Goal: Use online tool/utility: Utilize a website feature to perform a specific function

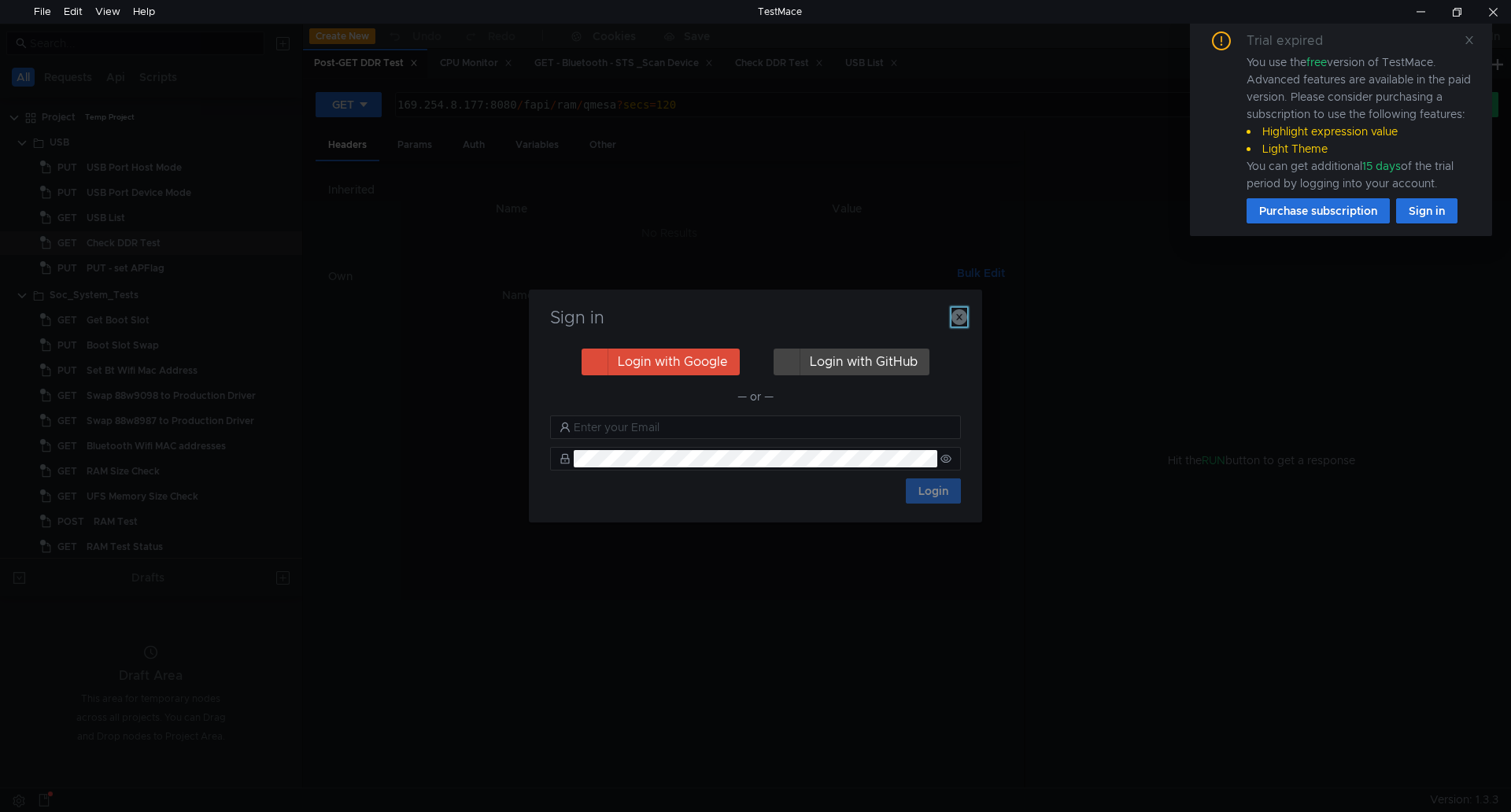
click at [962, 313] on icon "button" at bounding box center [959, 317] width 16 height 16
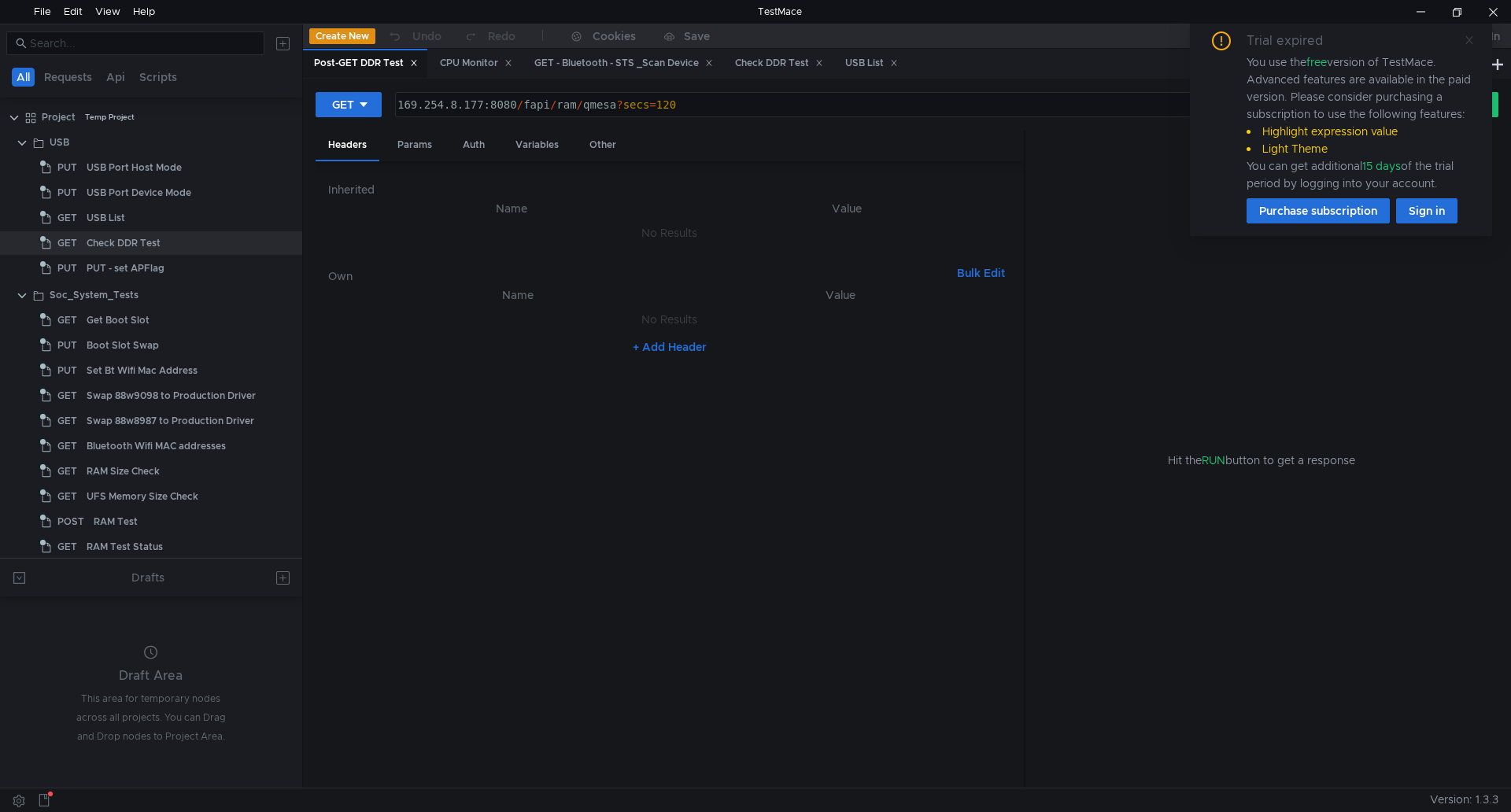
click at [1471, 46] on span at bounding box center [1470, 39] width 11 height 14
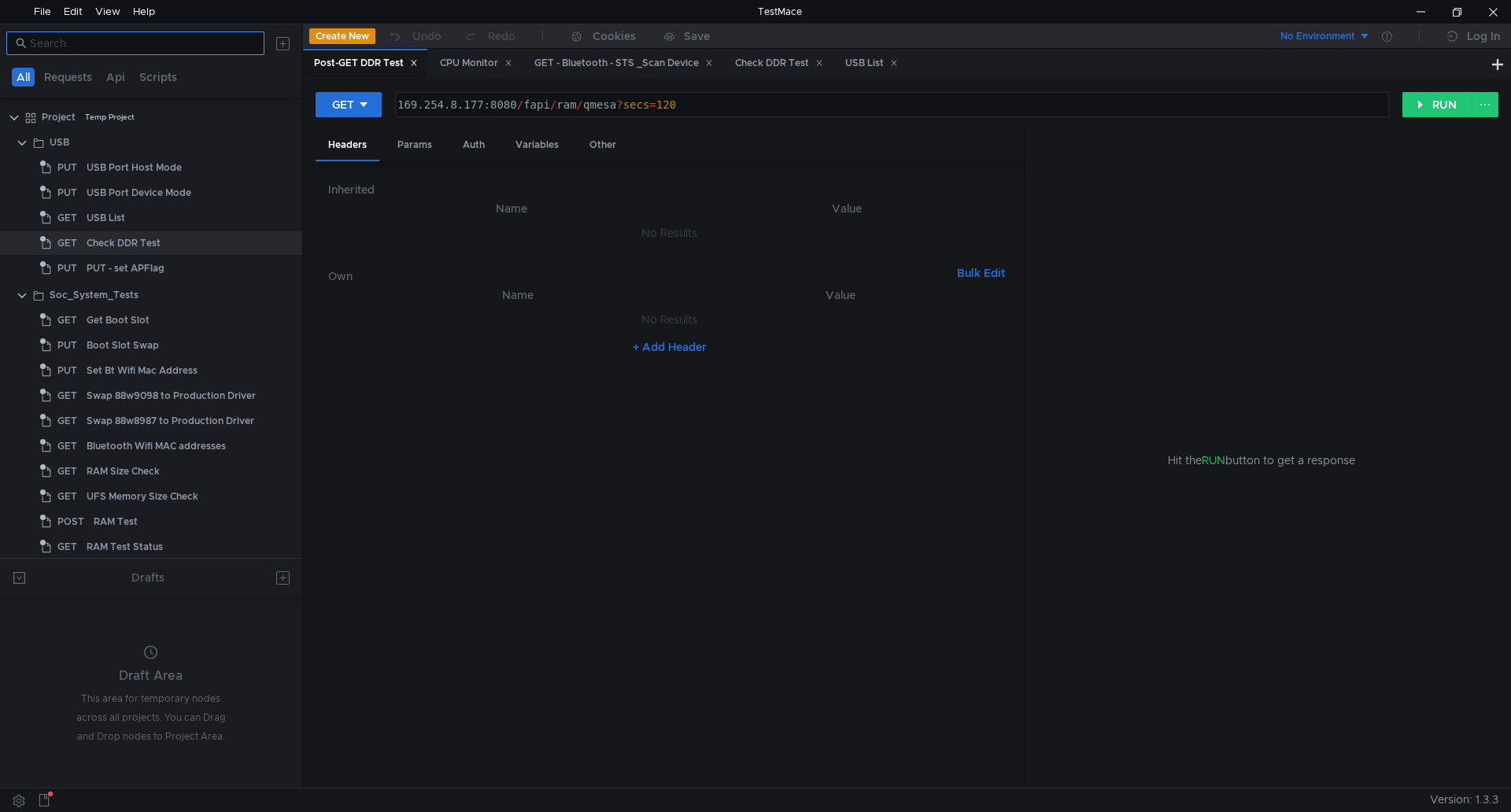
click at [125, 49] on input at bounding box center [142, 43] width 225 height 17
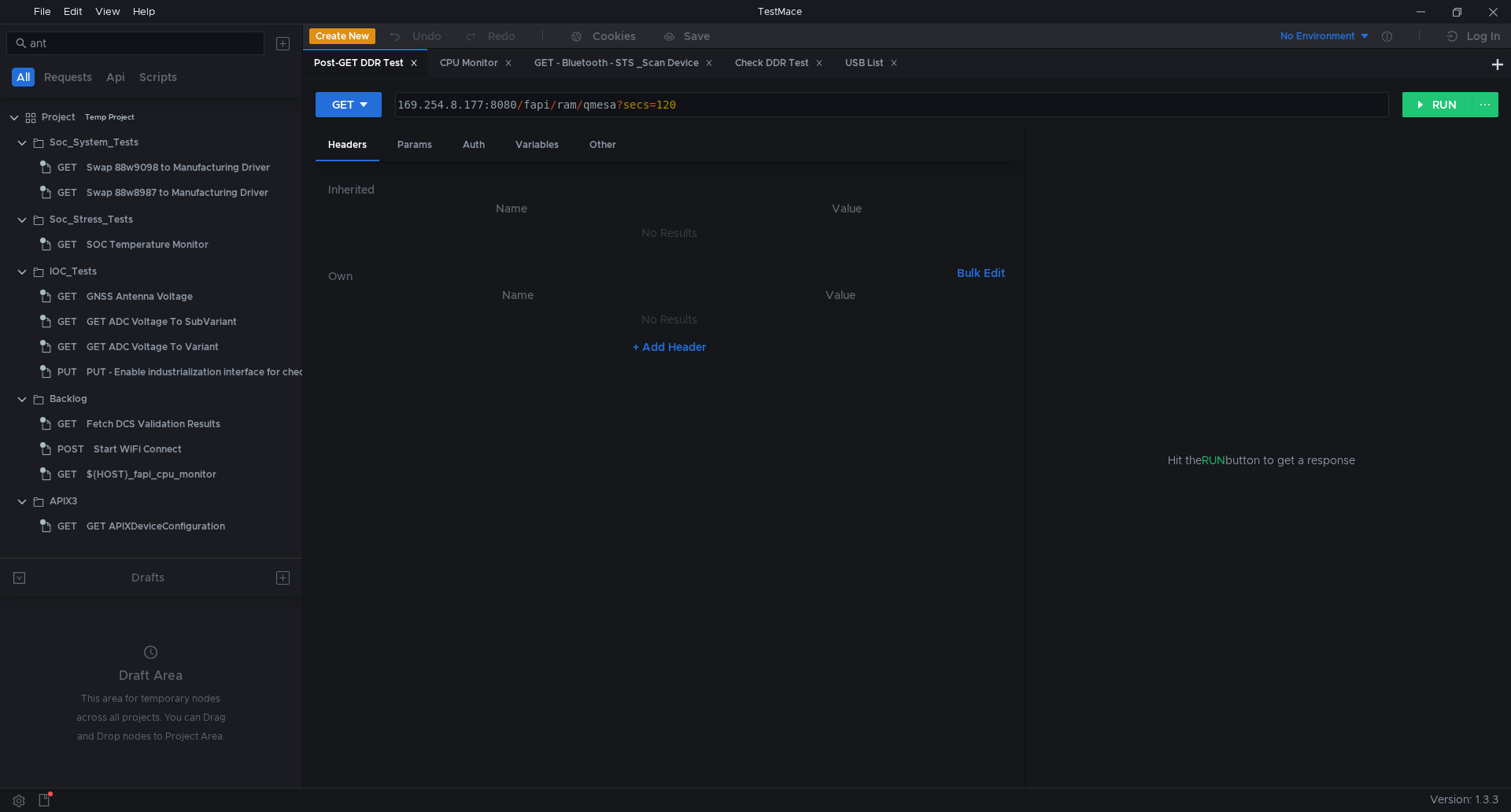
click at [585, 520] on nz-table "Name Value No Results + Add Header" at bounding box center [669, 530] width 683 height 490
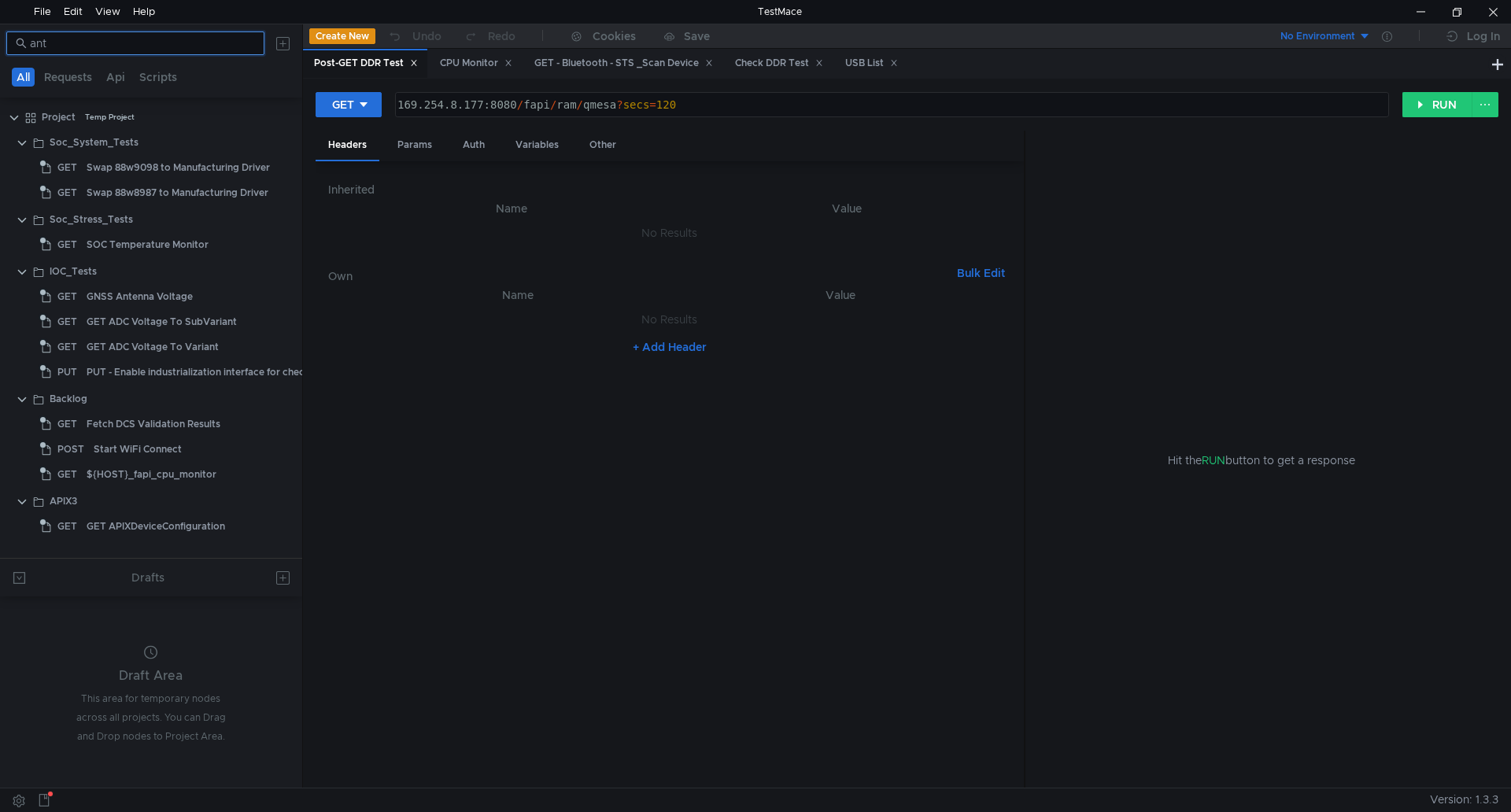
click at [113, 35] on input "ant" at bounding box center [142, 43] width 225 height 17
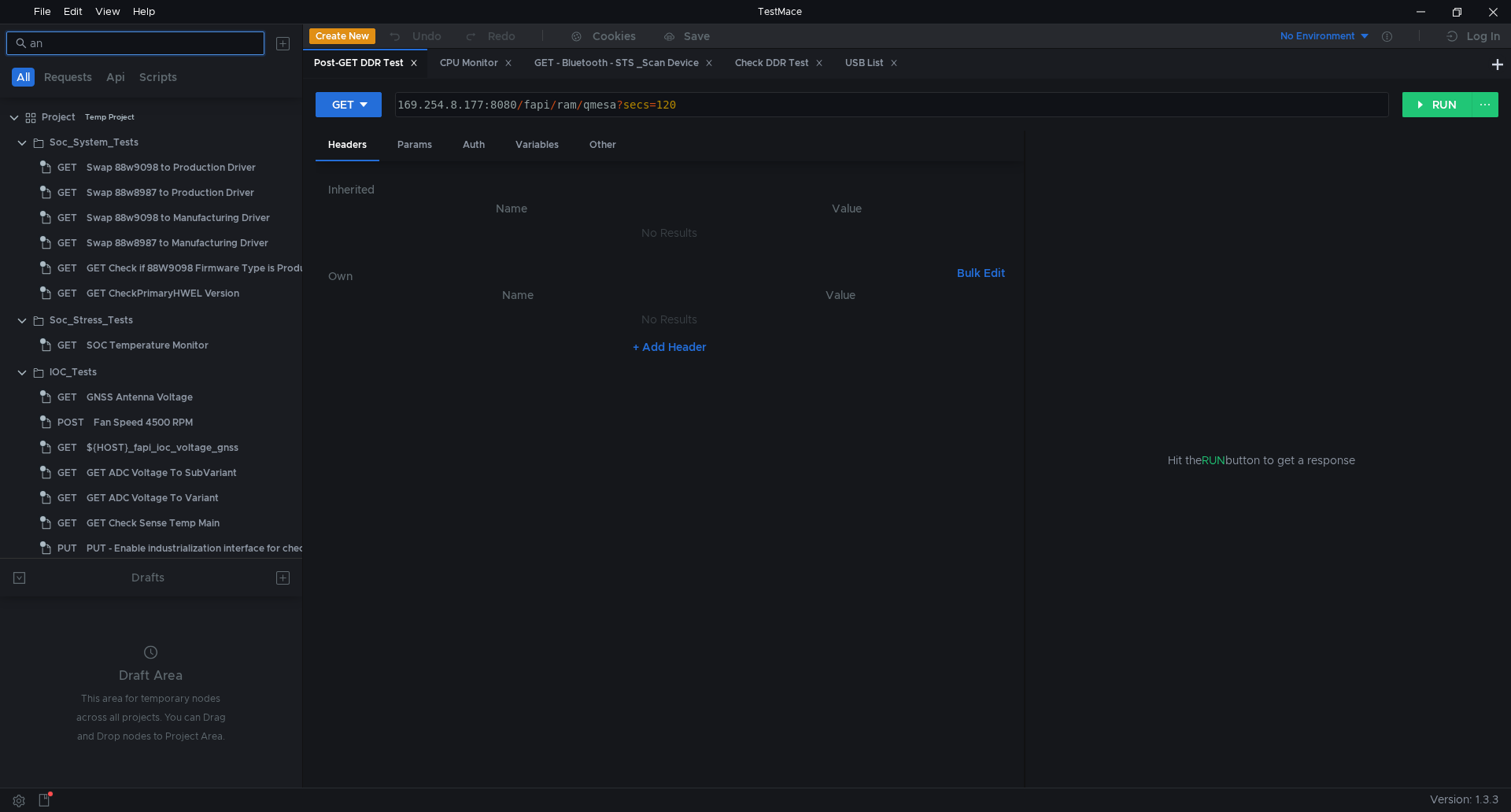
type input "a"
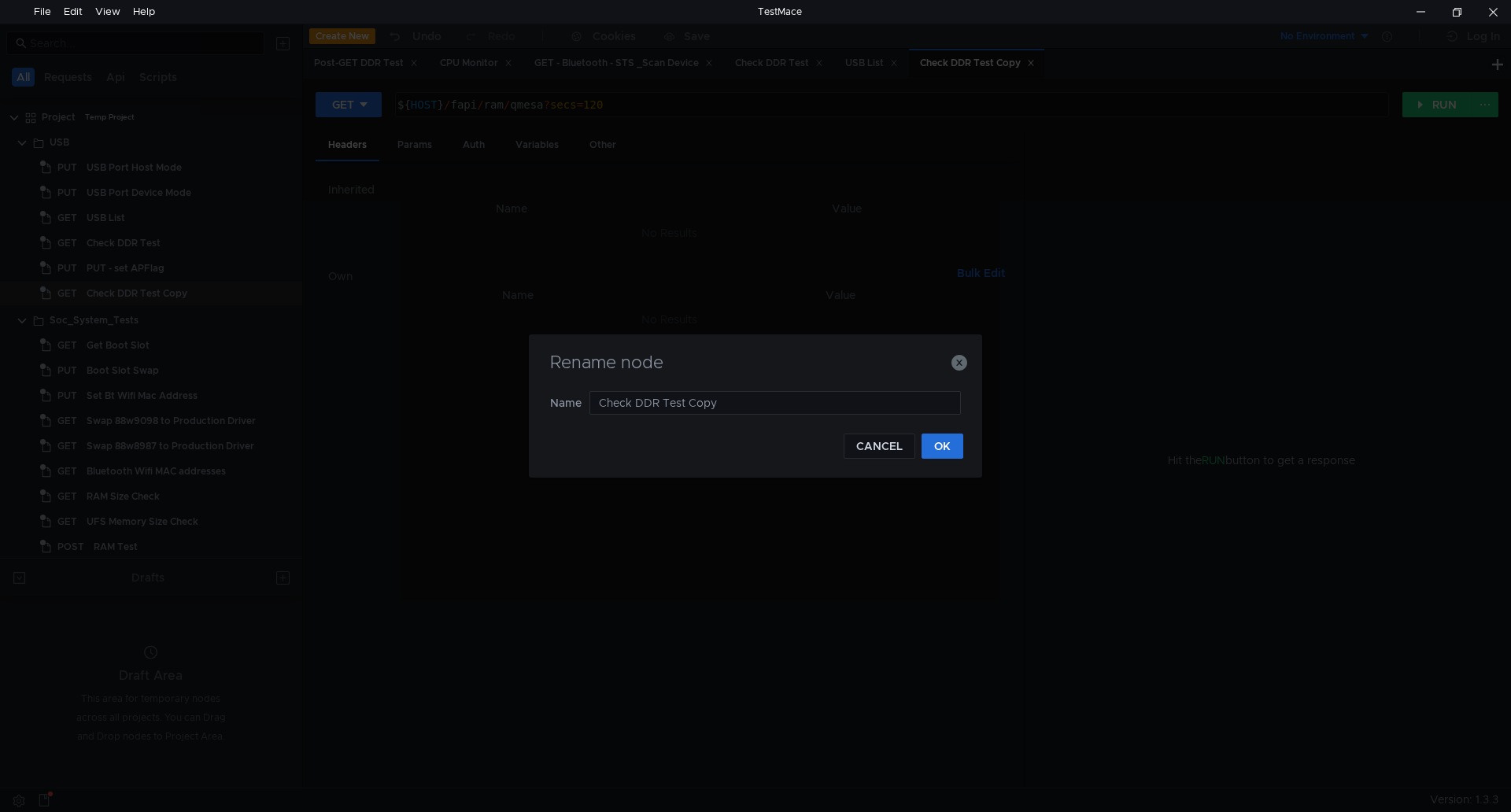
drag, startPoint x: 743, startPoint y: 406, endPoint x: 501, endPoint y: 421, distance: 242.5
click at [501, 421] on div "Rename node Name Check DDR Test Copy CANCEL OK" at bounding box center [755, 406] width 1511 height 812
type input "Detect Antenna"
click at [933, 442] on button "OK" at bounding box center [942, 446] width 42 height 25
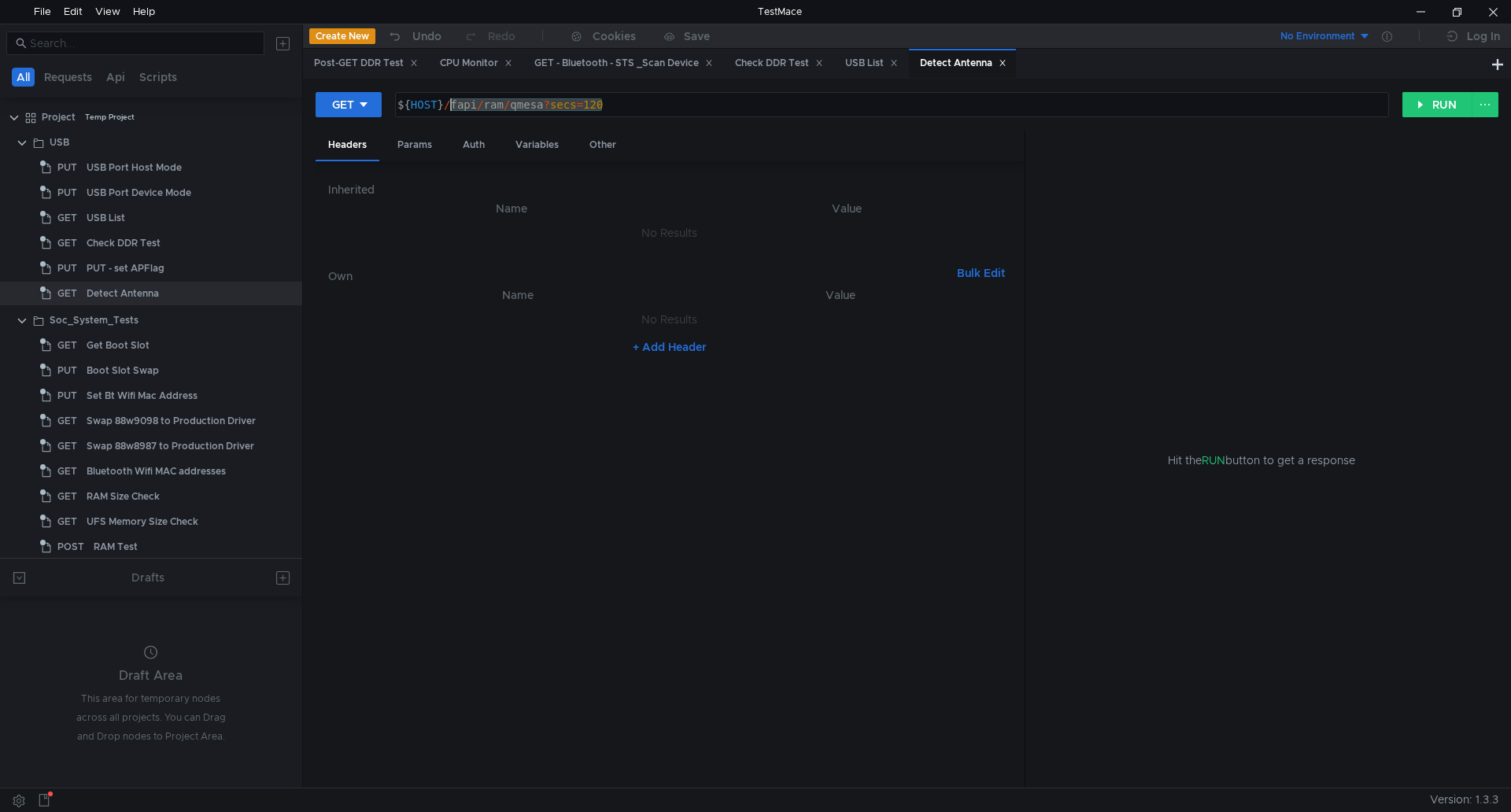
drag, startPoint x: 611, startPoint y: 103, endPoint x: 451, endPoint y: 111, distance: 160.2
click at [451, 111] on div "${ HOST } / fapi / ram / qmesa ? secs = 120" at bounding box center [892, 104] width 992 height 23
paste textarea "bluetooth/bt_wifi_ant_detect"
type textarea "${HOST}/fapi/bluetooth/bt_wifi_ant_detect"
click at [1418, 101] on button "RUN" at bounding box center [1437, 104] width 70 height 25
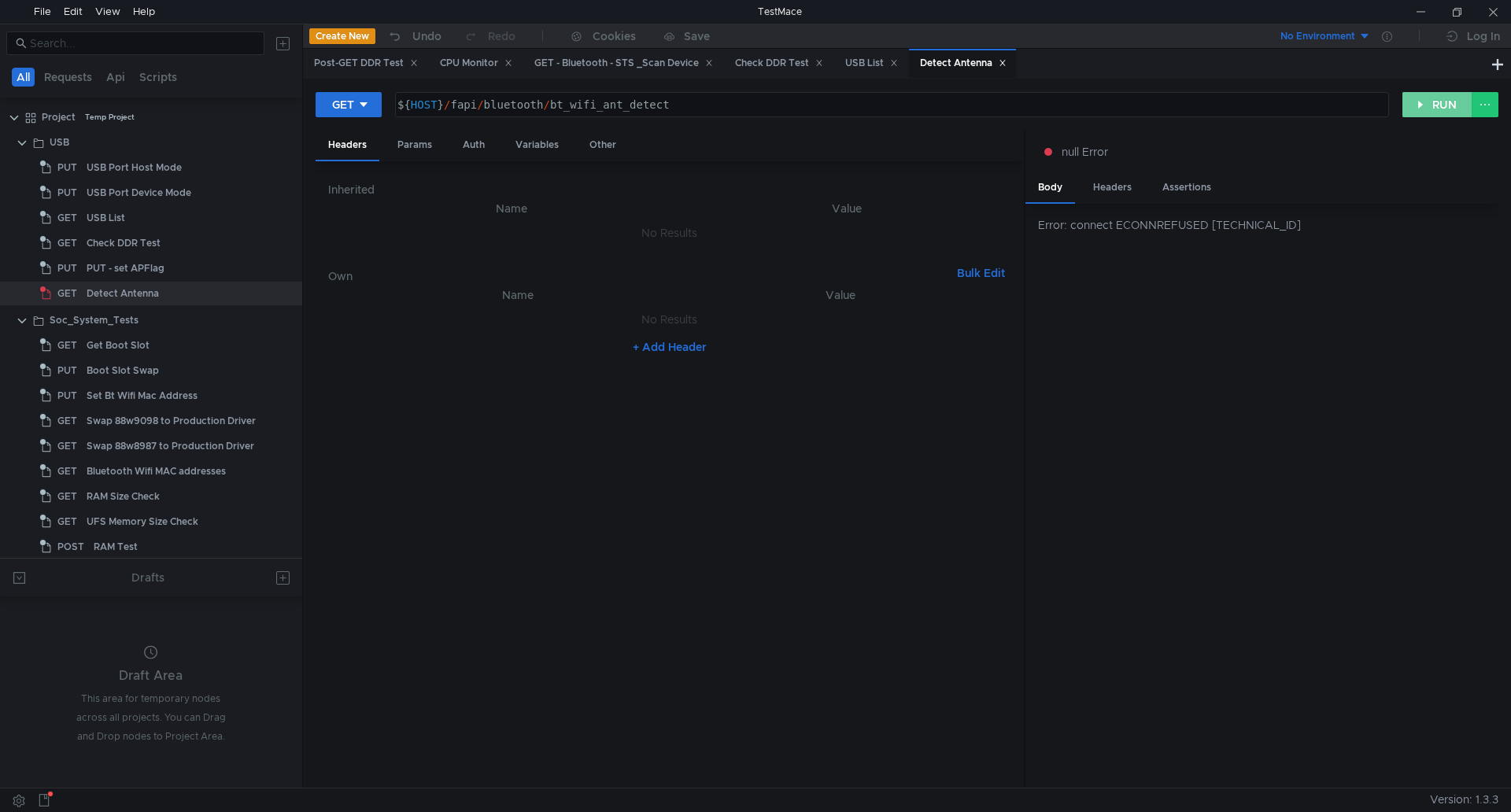
click at [1434, 109] on button "RUN" at bounding box center [1437, 104] width 70 height 25
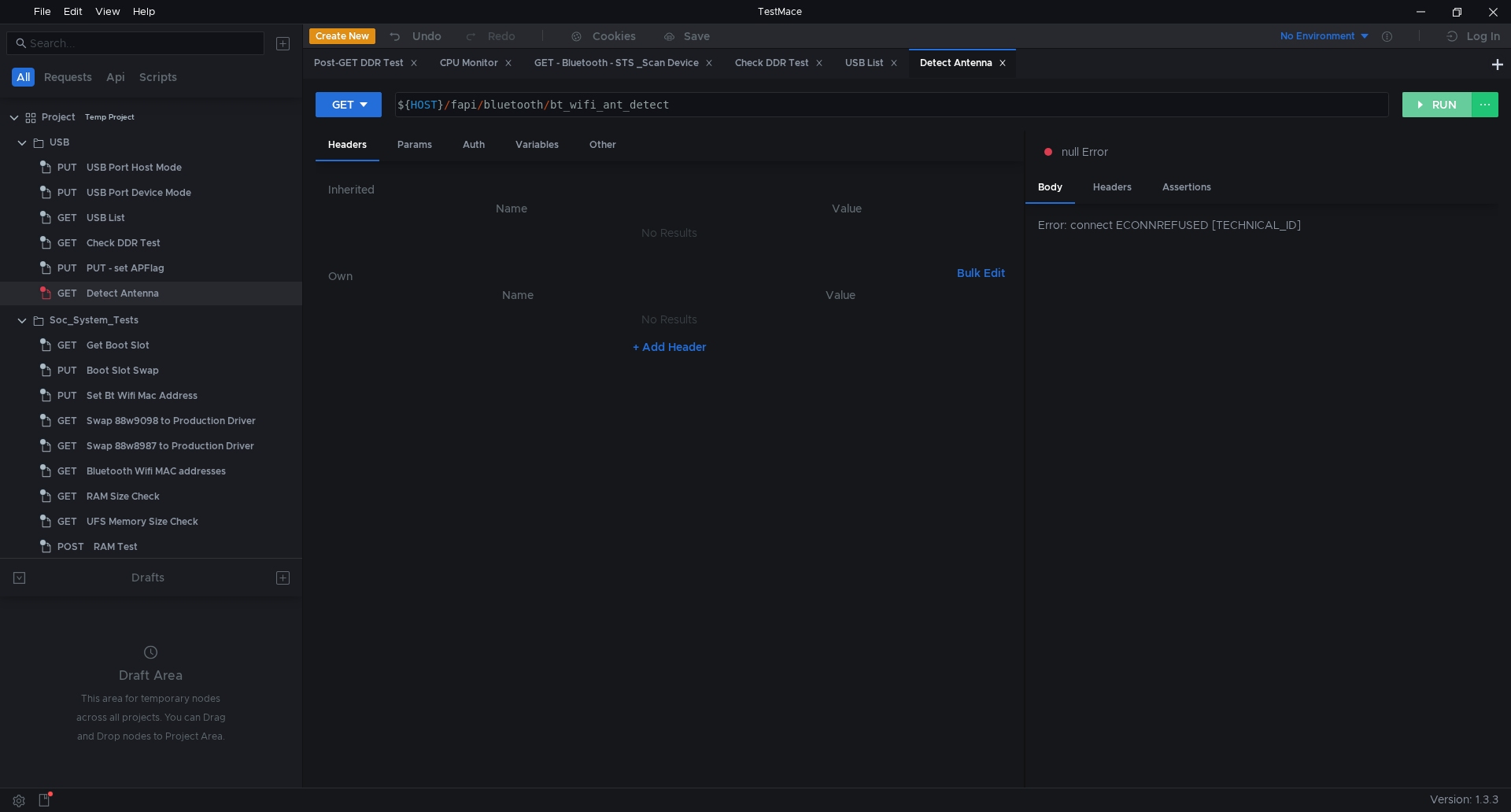
click at [1421, 101] on button "RUN" at bounding box center [1437, 104] width 70 height 25
click at [926, 380] on nz-table "Name Value No Results + Add Header" at bounding box center [669, 530] width 683 height 490
click at [1419, 107] on button "RUN" at bounding box center [1437, 104] width 70 height 25
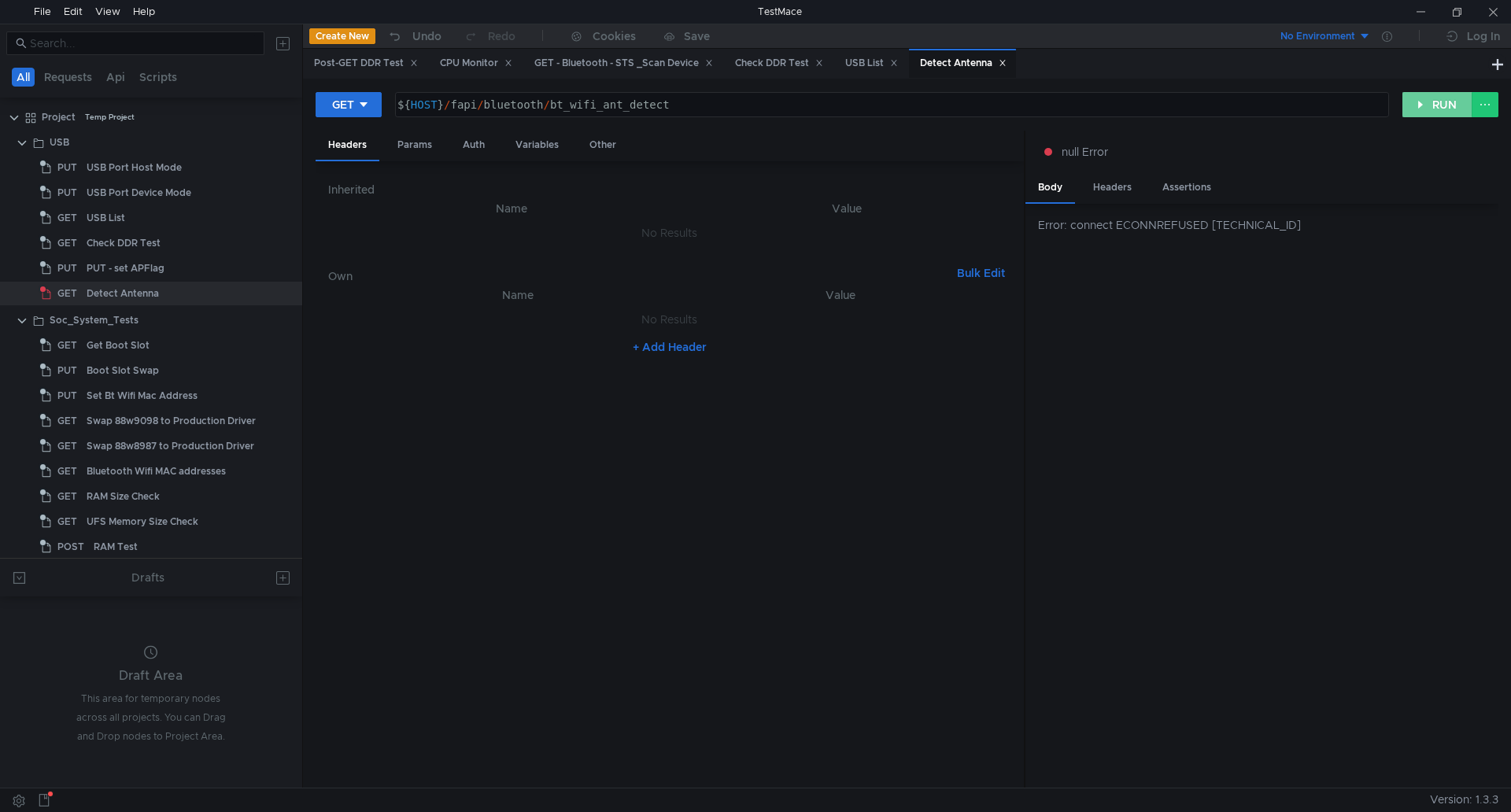
click at [1428, 100] on button "RUN" at bounding box center [1437, 104] width 70 height 25
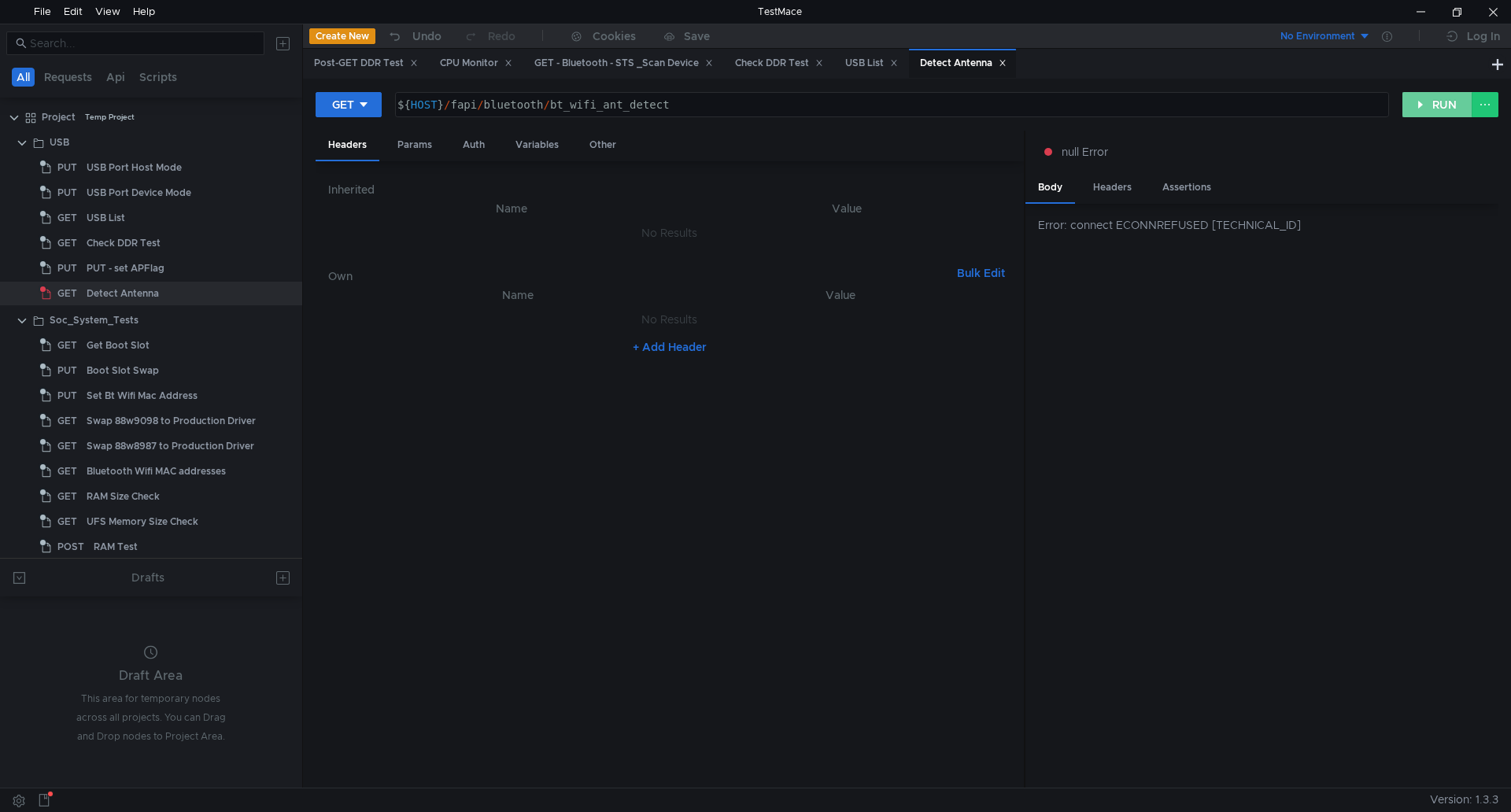
click at [1428, 100] on button "RUN" at bounding box center [1437, 104] width 70 height 25
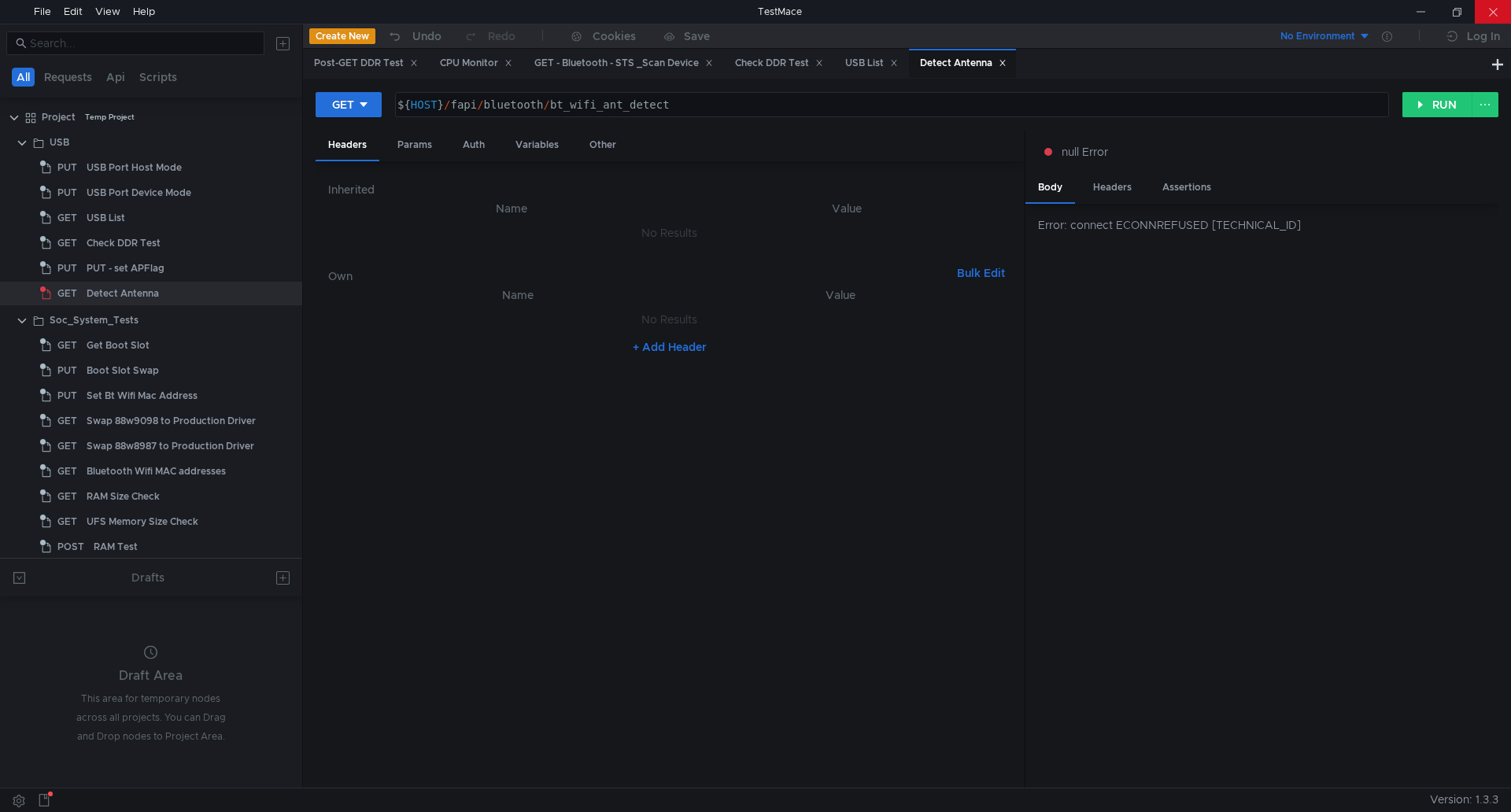
click at [1508, 12] on div at bounding box center [1492, 11] width 37 height 23
